Goal: Transaction & Acquisition: Obtain resource

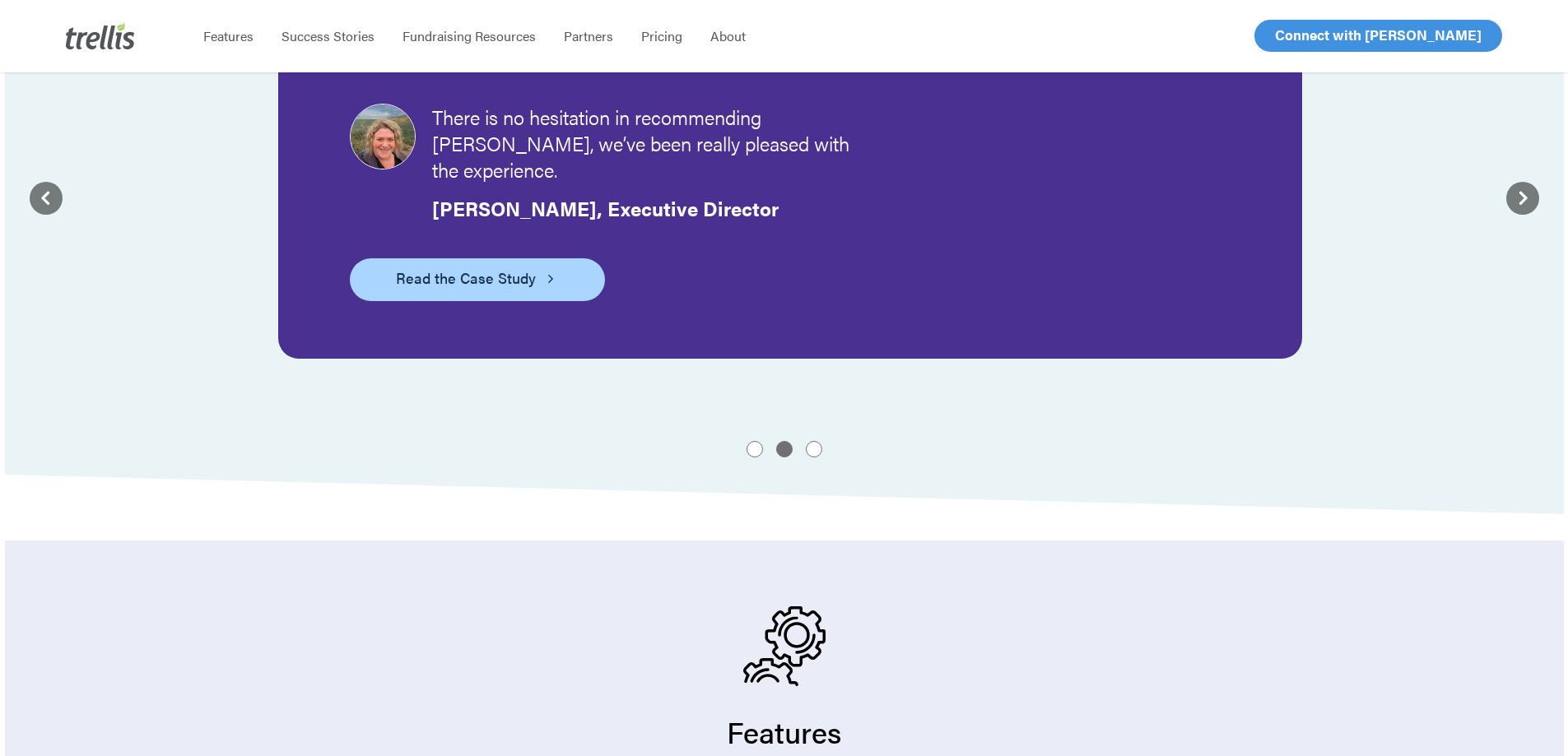
scroll to position [1920, 0]
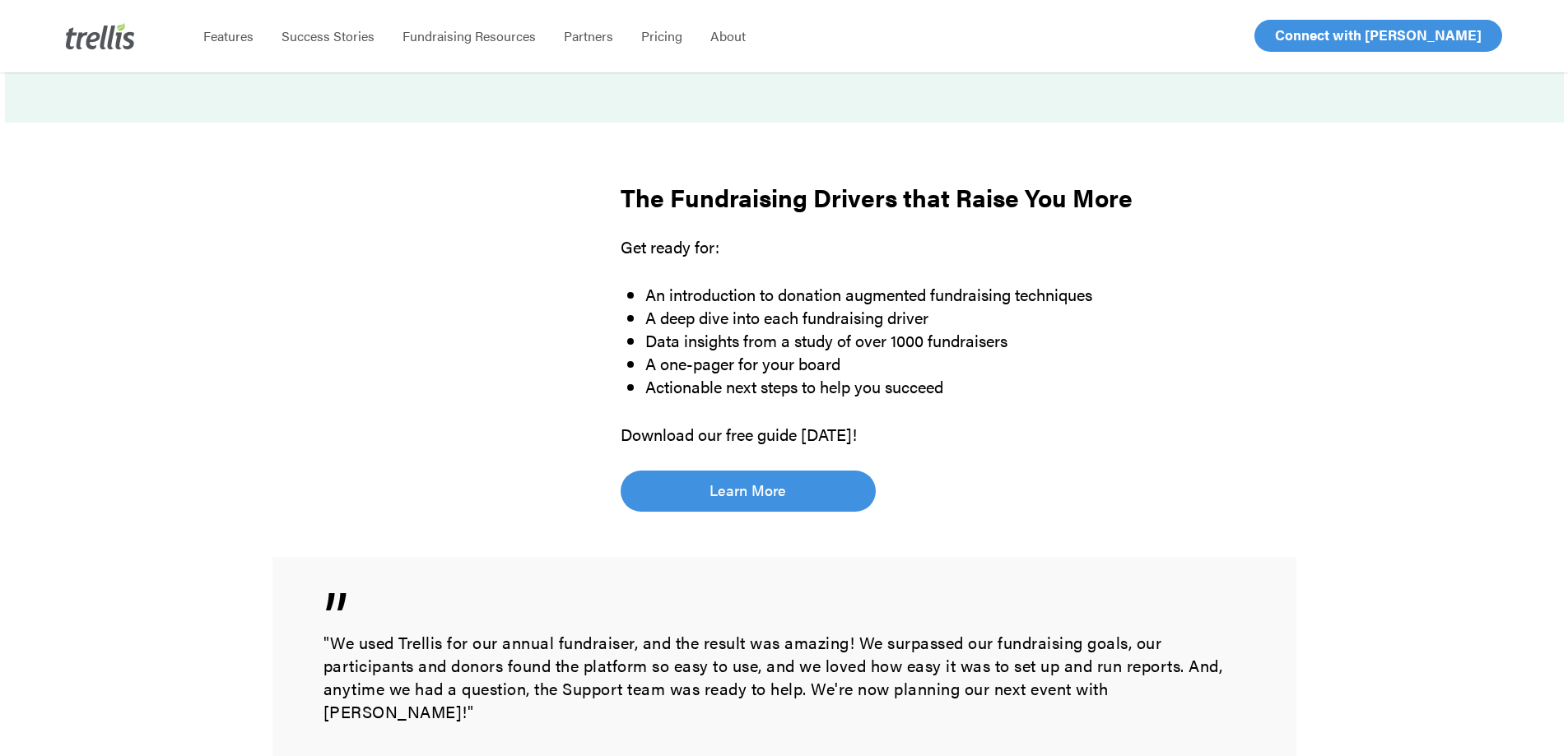
scroll to position [961, 0]
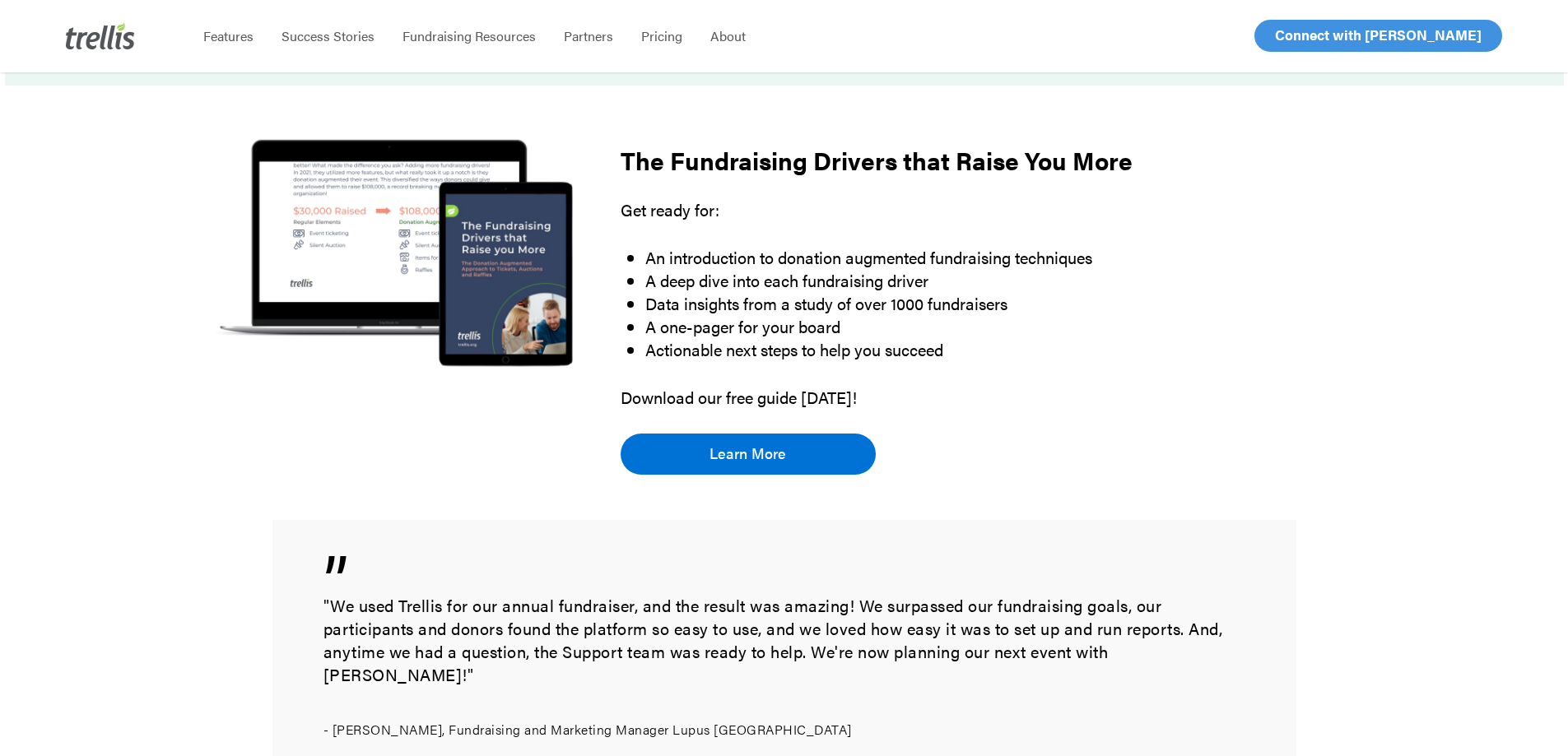
click at [730, 449] on span "Learn More" at bounding box center [747, 454] width 76 height 23
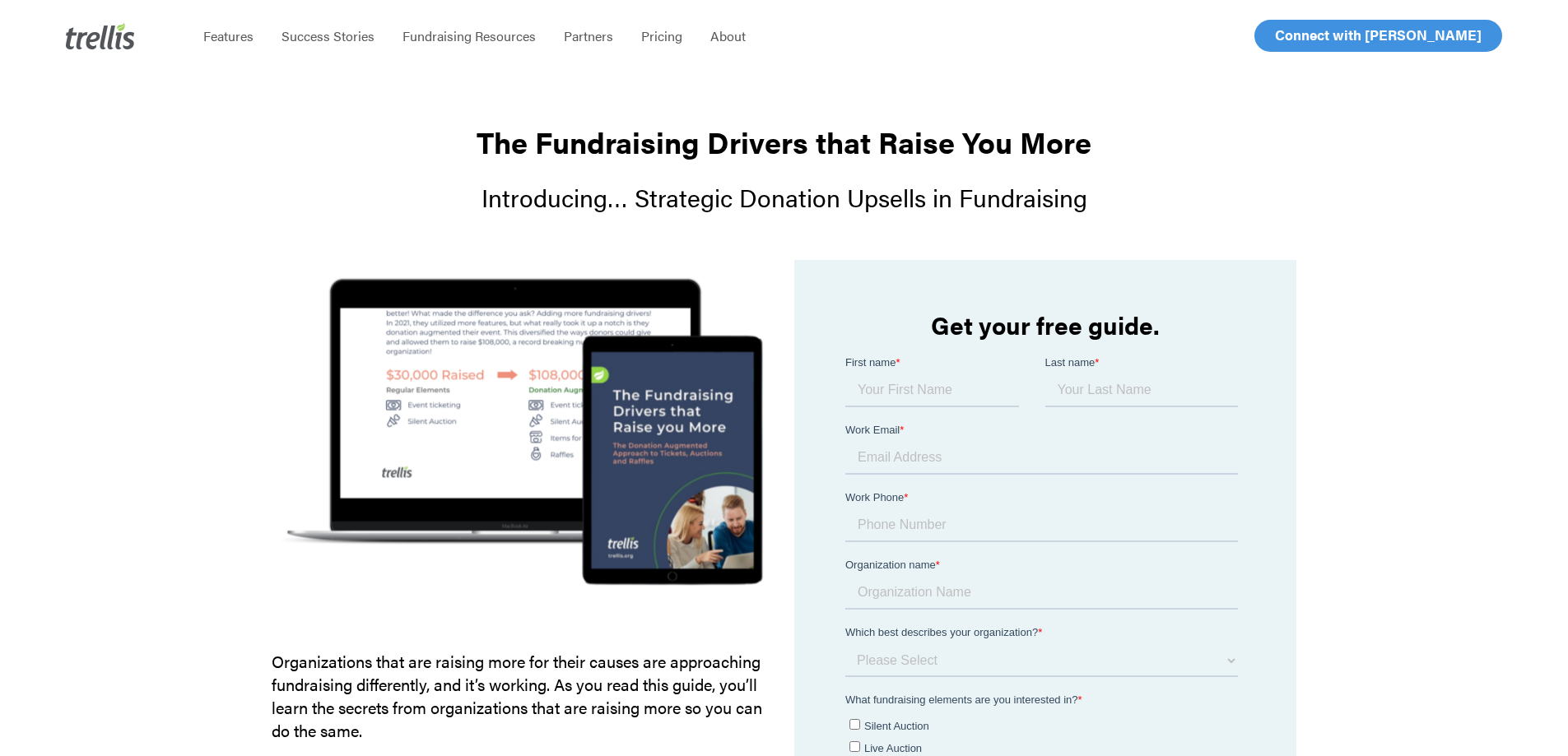
click at [918, 389] on input "First name *" at bounding box center [932, 390] width 174 height 33
type input "[PERSON_NAME]"
type input "[EMAIL_ADDRESS][DOMAIN_NAME]"
type input "7347771419"
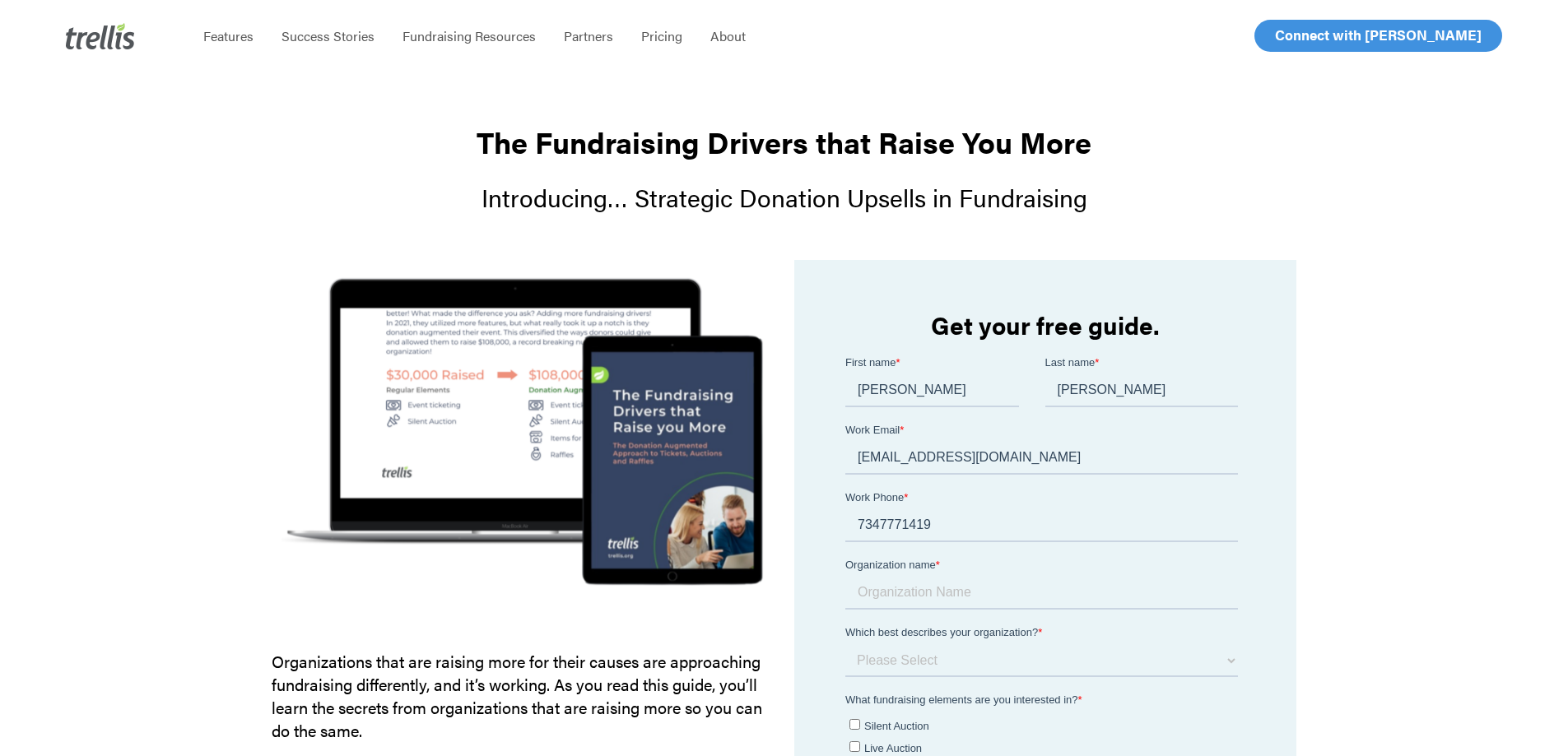
click at [916, 597] on input "Organization name *" at bounding box center [1042, 592] width 393 height 33
type input "[GEOGRAPHIC_DATA][PERSON_NAME]"
click at [918, 661] on select "Please Select I am a small organization who raises under $50,000 annually I am …" at bounding box center [1042, 659] width 393 height 33
select select "$200,000 - $499,000"
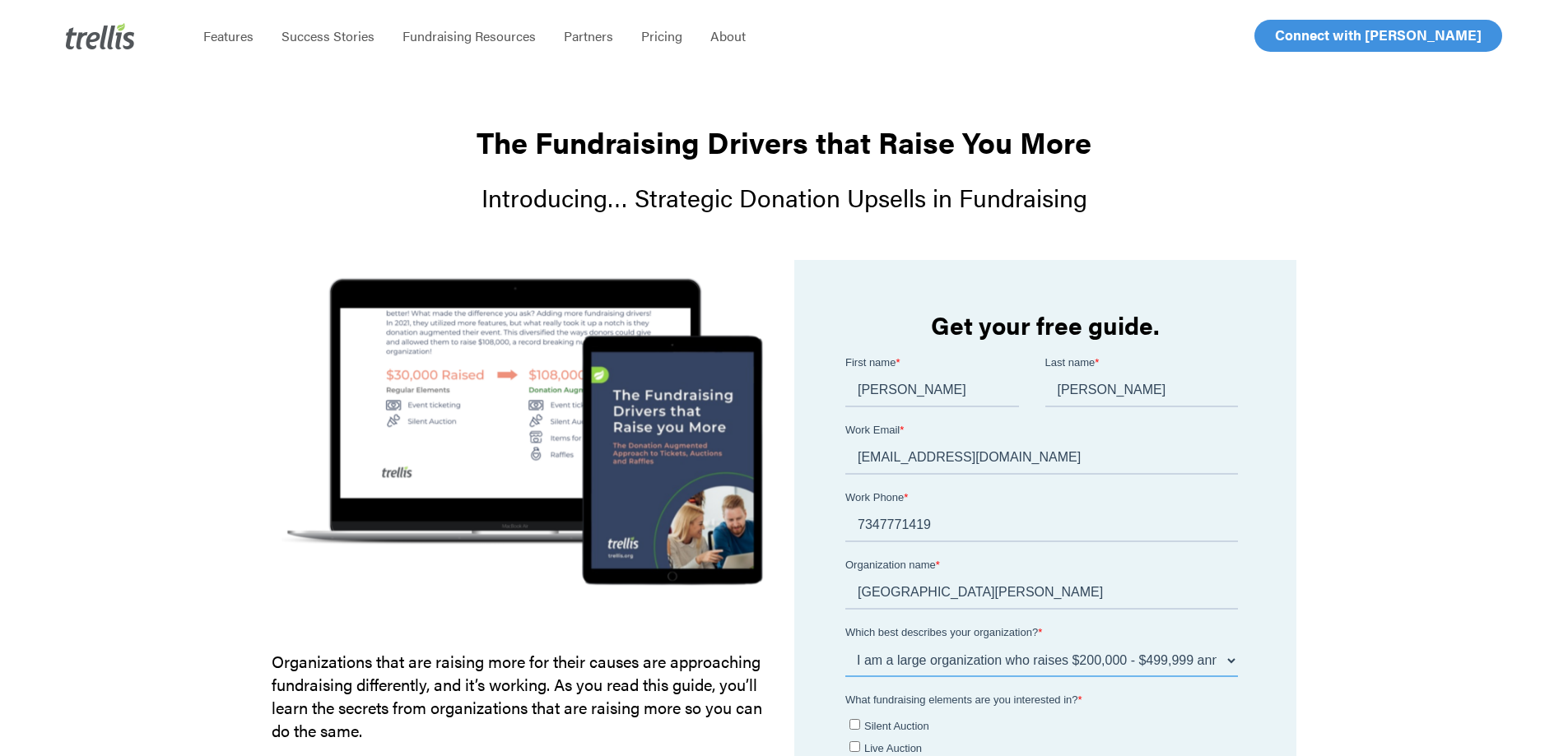
click at [846, 643] on select "Please Select I am a small organization who raises under $50,000 annually I am …" at bounding box center [1042, 659] width 393 height 33
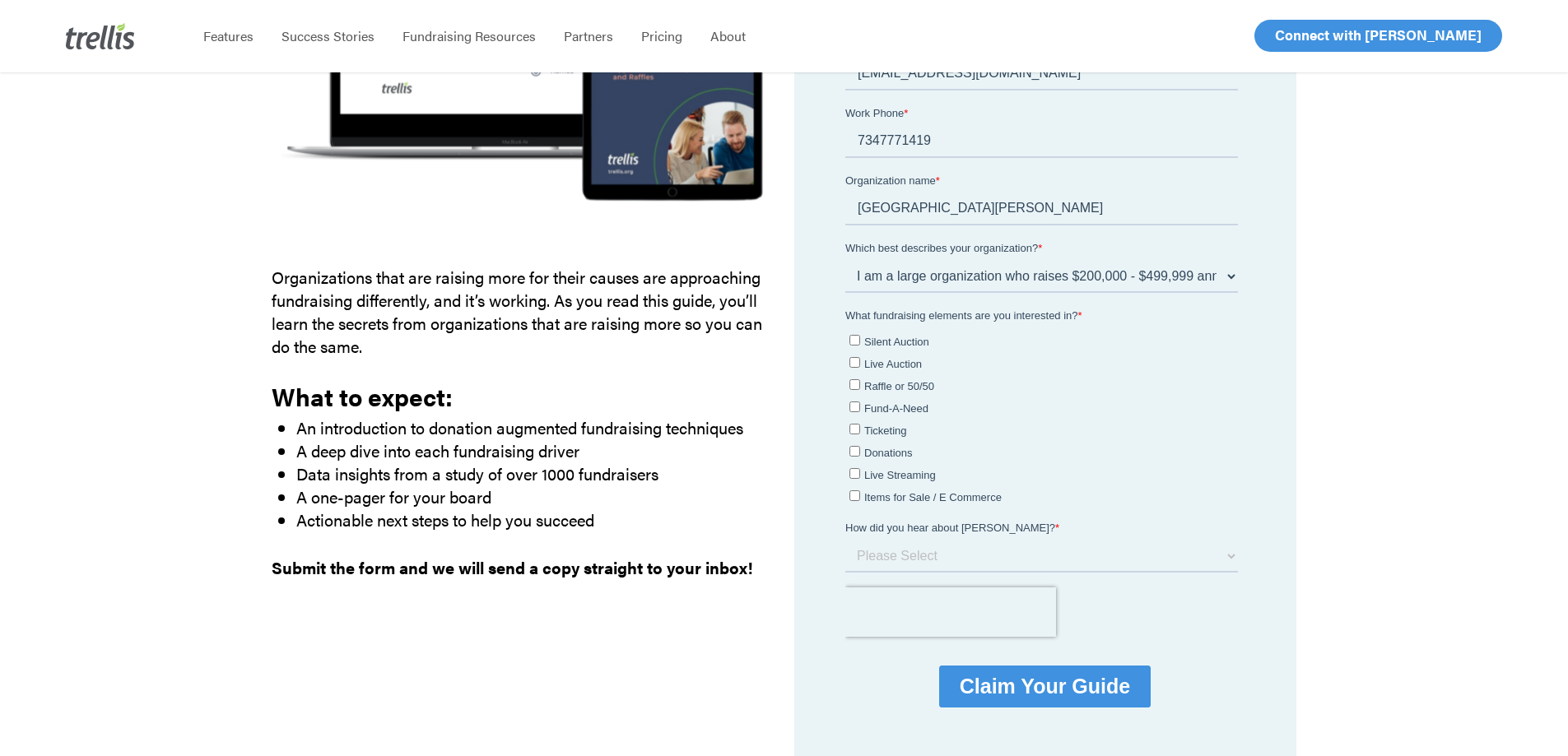
click at [913, 343] on span "Silent Auction" at bounding box center [896, 342] width 65 height 12
click at [861, 343] on input "Silent Auction" at bounding box center [854, 340] width 10 height 10
checkbox input "true"
click at [899, 389] on span "Raffle or 50/50" at bounding box center [899, 386] width 70 height 12
click at [861, 389] on input "Raffle or 50/50" at bounding box center [854, 384] width 10 height 10
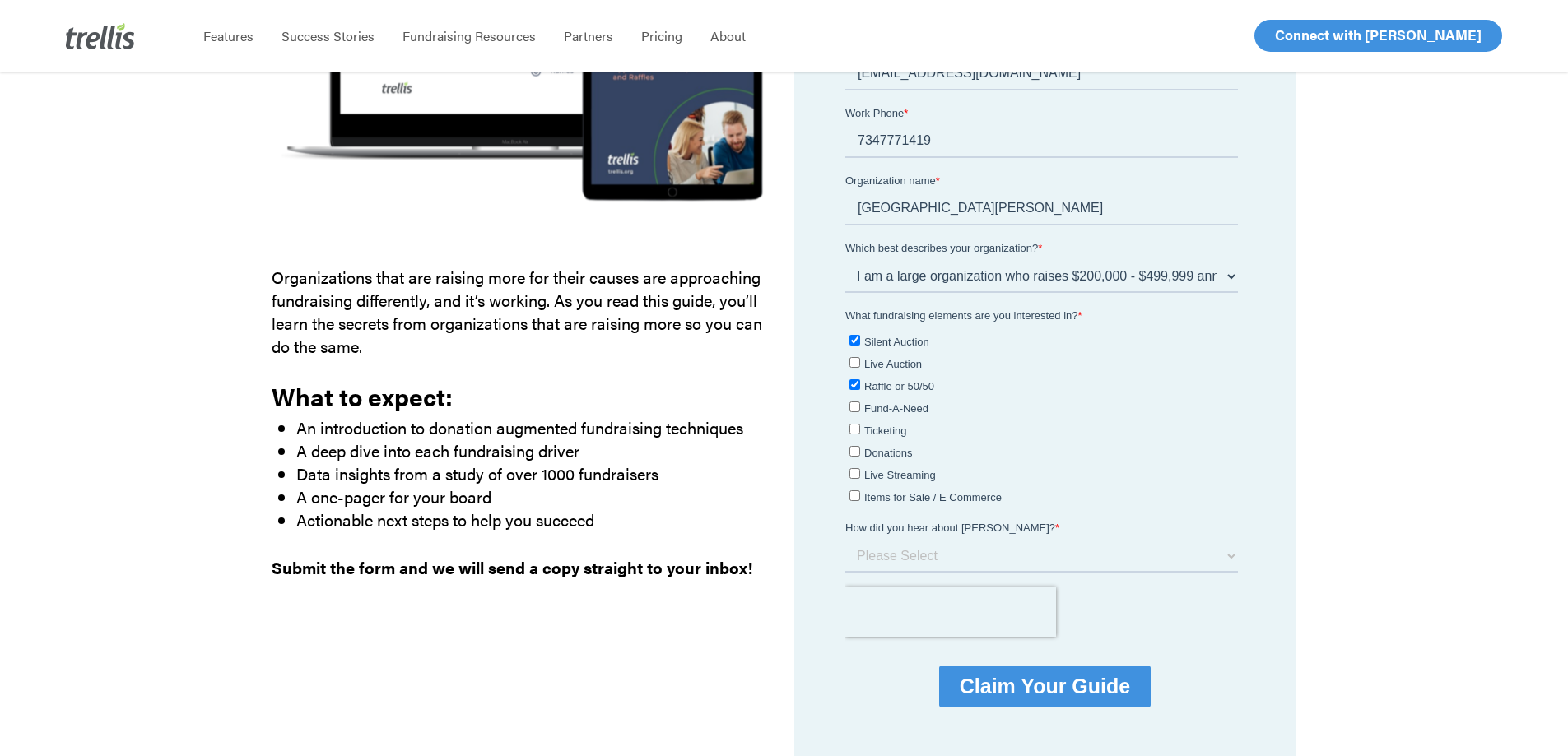
checkbox input "true"
click at [871, 454] on span "Donations" at bounding box center [889, 453] width 49 height 12
click at [861, 454] on input "Donations" at bounding box center [854, 451] width 10 height 10
checkbox input "true"
click at [862, 433] on label "Ticketing" at bounding box center [1044, 430] width 389 height 17
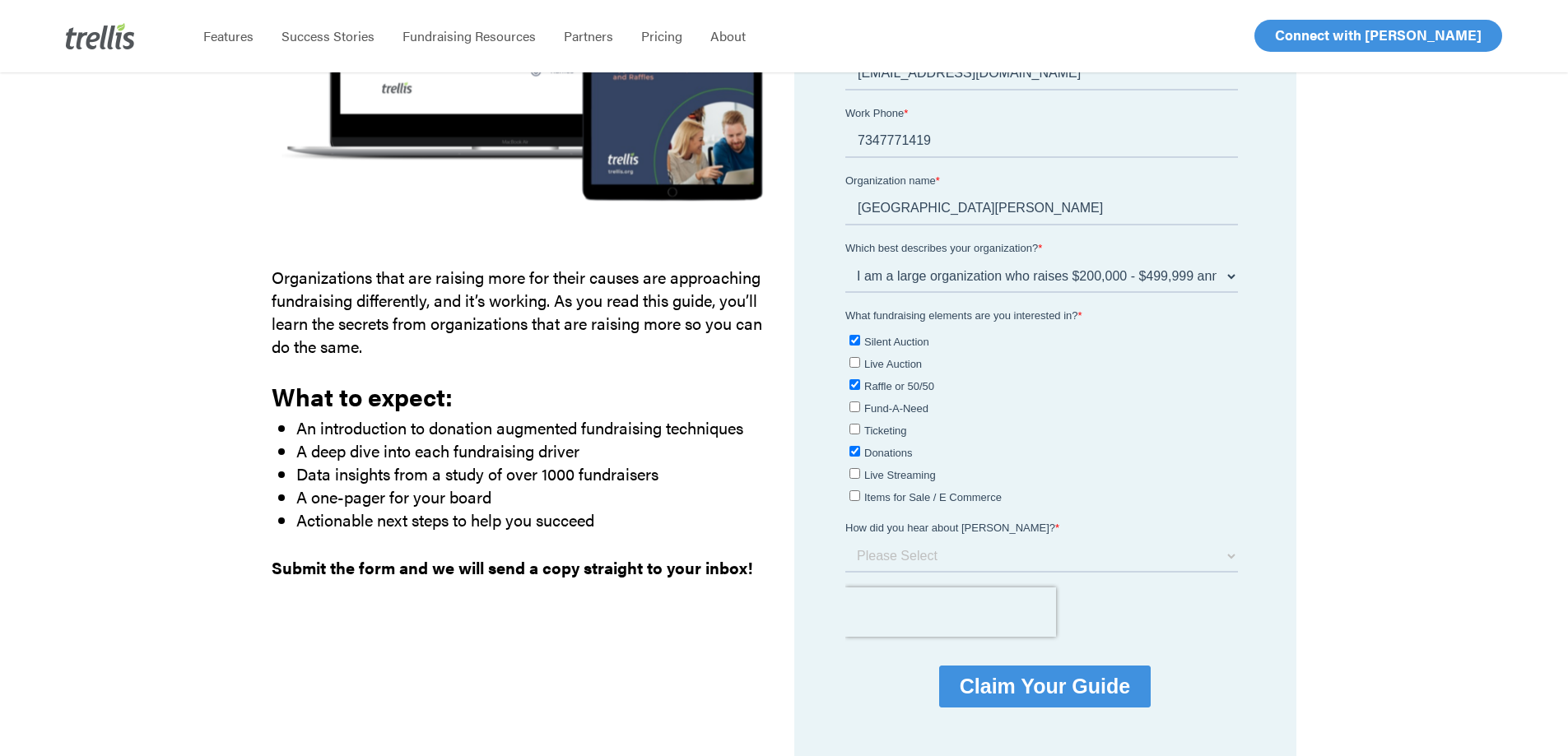
click at [861, 433] on input "Ticketing" at bounding box center [854, 428] width 10 height 10
checkbox input "true"
click at [887, 557] on select "Please Select Webinar or Conference Social Media Google Search Google Ad Referr…" at bounding box center [1042, 556] width 393 height 33
click at [887, 558] on select "Please Select Webinar or Conference Social Media Google Search Google Ad Referr…" at bounding box center [1042, 556] width 393 height 33
click at [952, 562] on select "Please Select Webinar or Conference Social Media Google Search Google Ad Referr…" at bounding box center [1042, 556] width 393 height 33
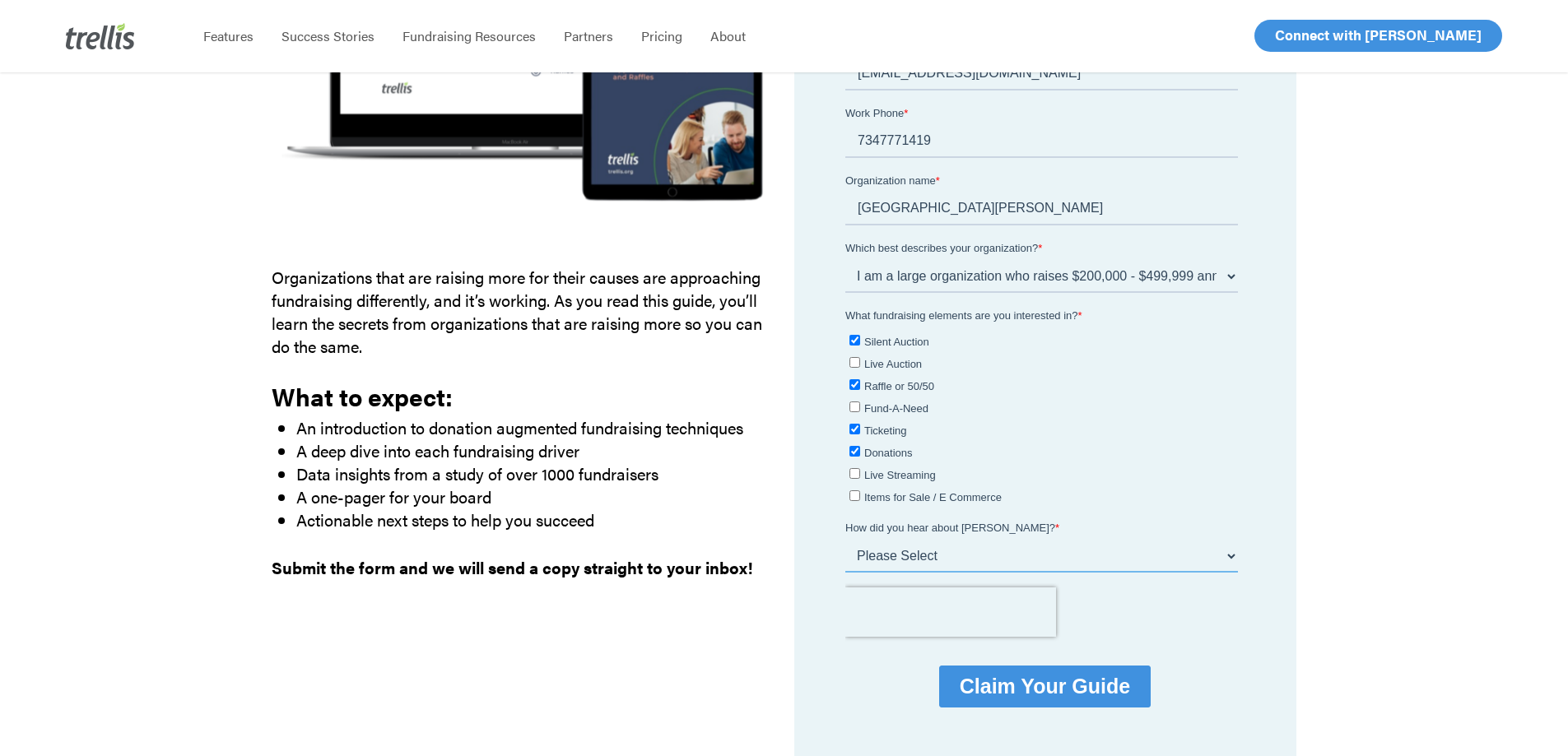
select select "Referral from a Trellis Partner"
click at [846, 569] on select "Please Select Webinar or Conference Social Media Google Search Google Ad Referr…" at bounding box center [1042, 556] width 393 height 33
click at [1145, 619] on div at bounding box center [1045, 612] width 399 height 50
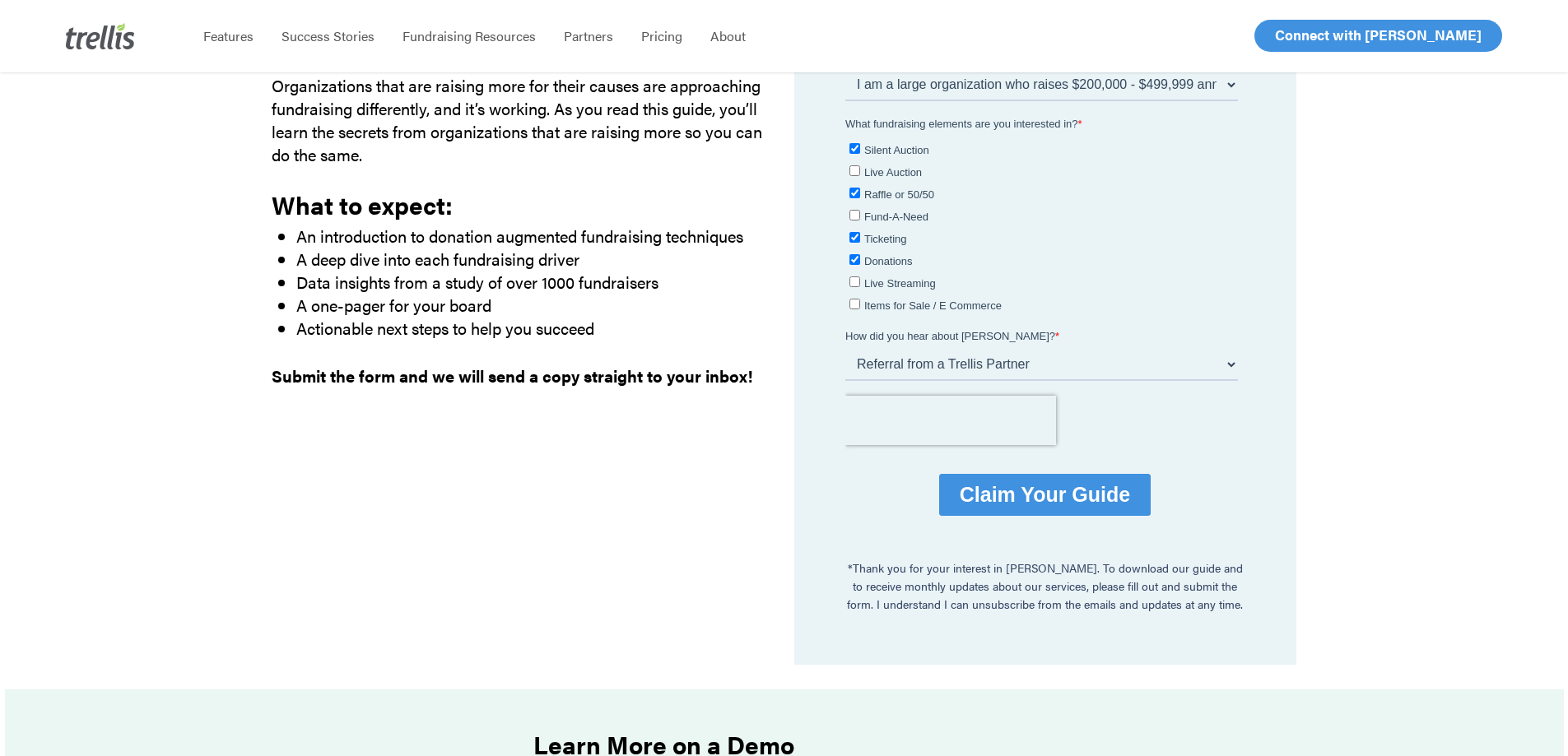
click at [1064, 510] on input "Claim Your Guide" at bounding box center [1045, 495] width 211 height 42
